Goal: Obtain resource: Download file/media

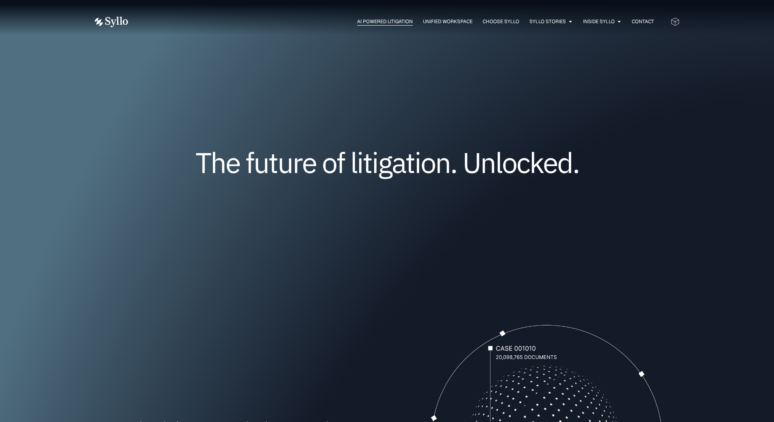
click at [381, 21] on span "AI Powered Litigation" at bounding box center [385, 21] width 56 height 7
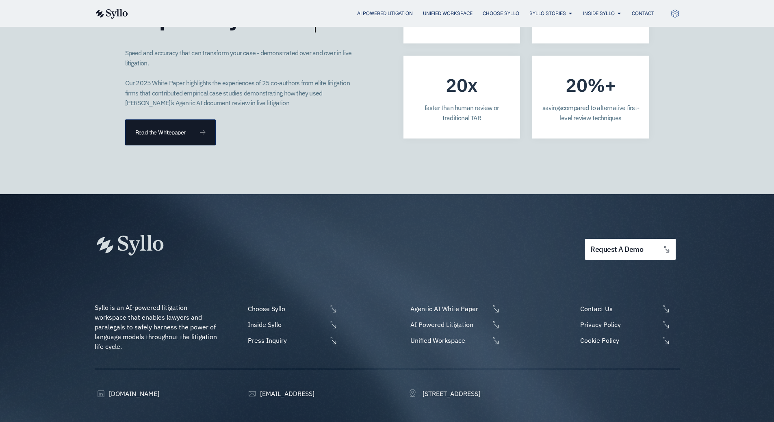
scroll to position [2305, 0]
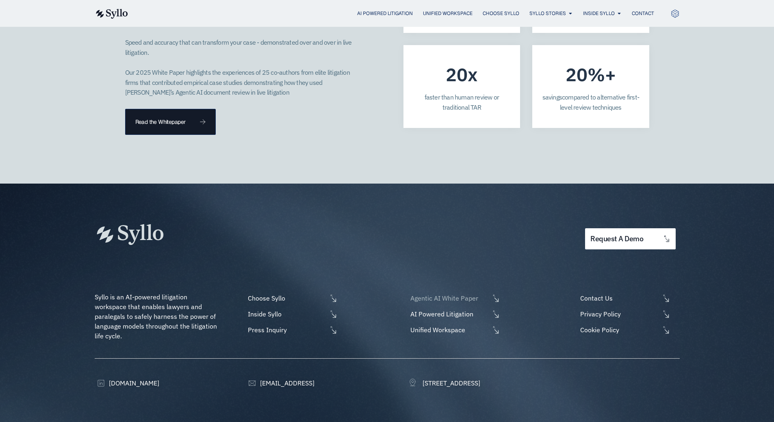
click at [463, 293] on span "Agentic AI White Paper" at bounding box center [448, 298] width 81 height 10
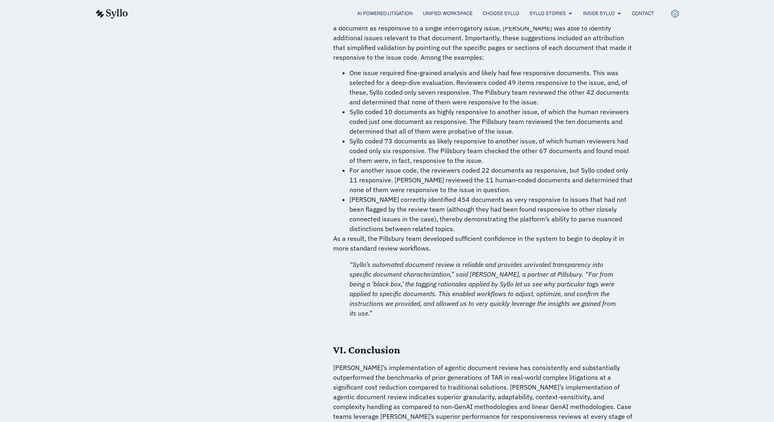
scroll to position [5850, 0]
